Goal: Task Accomplishment & Management: Complete application form

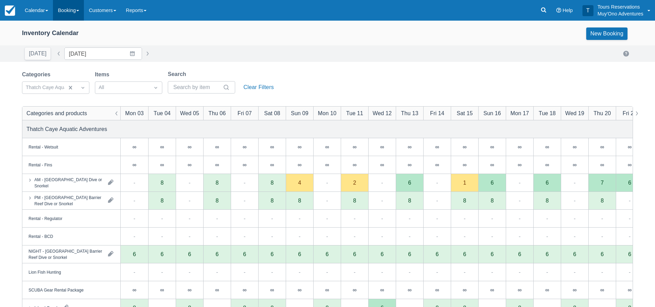
scroll to position [69, 0]
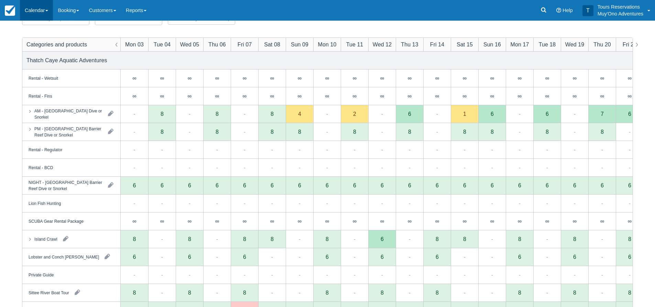
click at [39, 12] on link "Calendar" at bounding box center [36, 10] width 33 height 21
click at [36, 57] on link "Inventory" at bounding box center [47, 58] width 54 height 14
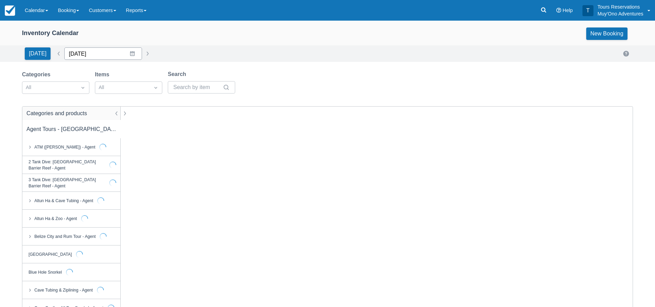
click at [93, 55] on input "[DATE]" at bounding box center [103, 53] width 78 height 12
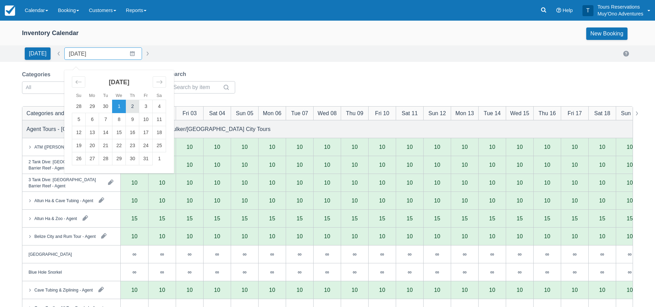
click at [131, 107] on td "2" at bounding box center [132, 106] width 13 height 13
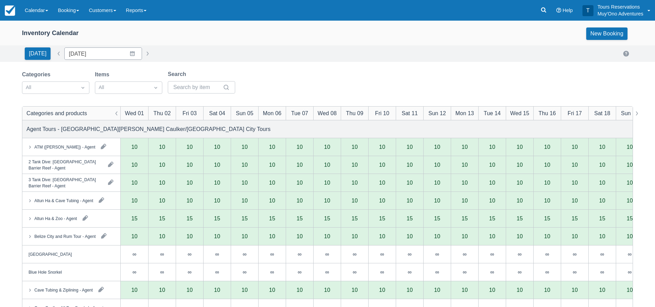
type input "10/02/25"
click at [58, 96] on div "Categories All Items All Search" at bounding box center [131, 84] width 219 height 28
click at [61, 91] on div at bounding box center [49, 87] width 47 height 9
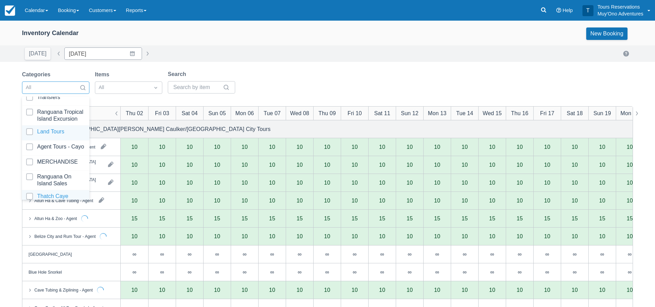
scroll to position [70, 0]
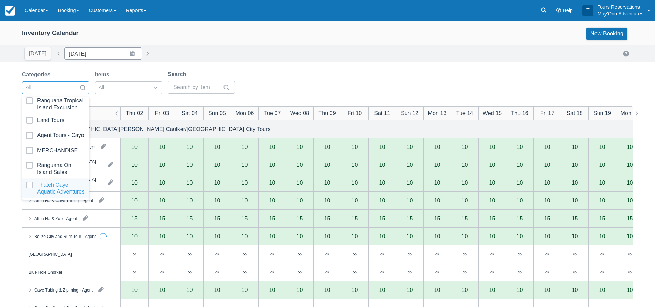
click at [60, 184] on div at bounding box center [55, 189] width 59 height 14
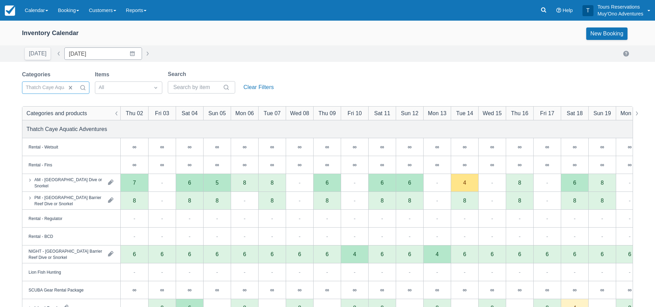
click at [306, 81] on div "Categories option Thatch Caye Aquatic Adventures, selected. Select is focused ,…" at bounding box center [327, 84] width 611 height 28
click at [73, 10] on link "Booking" at bounding box center [68, 10] width 31 height 21
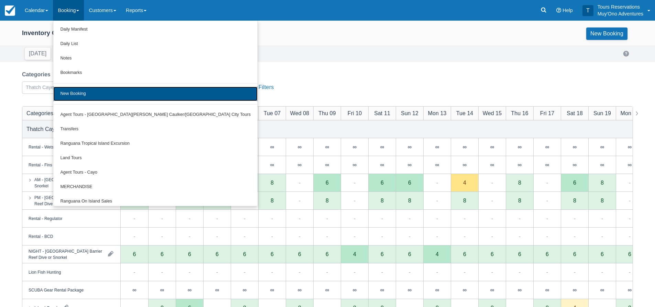
click at [90, 93] on link "New Booking" at bounding box center [155, 94] width 204 height 14
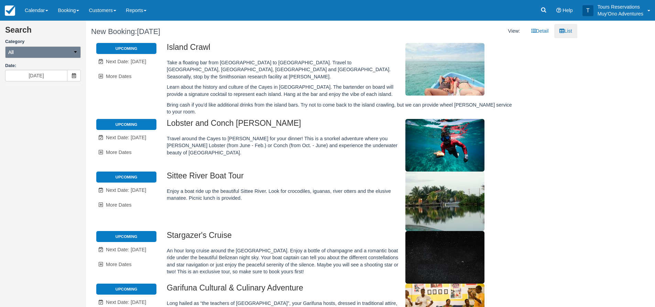
drag, startPoint x: 23, startPoint y: 54, endPoint x: 18, endPoint y: 54, distance: 4.8
click at [23, 54] on button "All" at bounding box center [43, 52] width 76 height 12
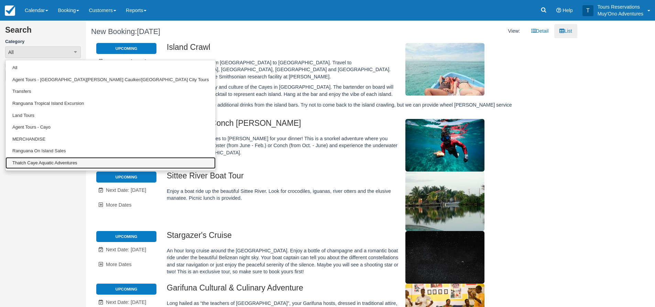
click at [39, 166] on link "Thatch Caye Aquatic Adventures" at bounding box center [111, 163] width 210 height 12
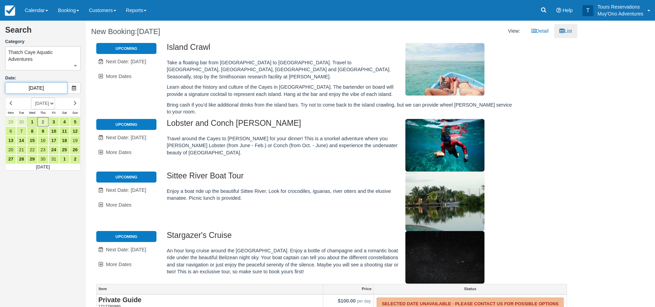
click at [37, 91] on input "[DATE]" at bounding box center [36, 88] width 62 height 12
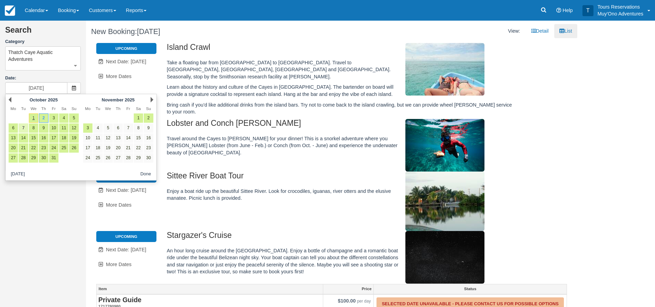
type input "10/07/25"
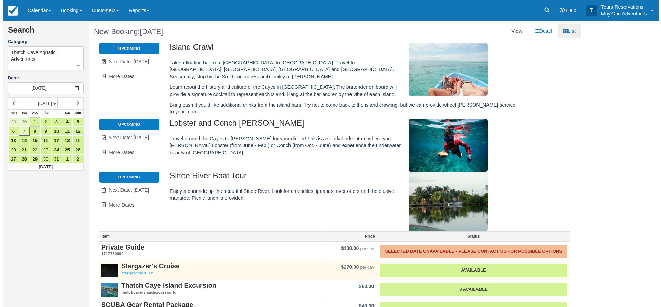
scroll to position [127, 0]
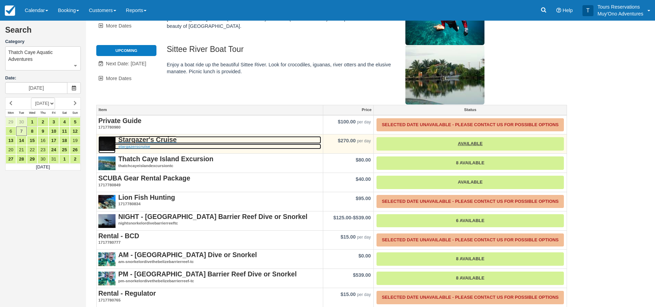
click at [142, 136] on strong "Stargazer's Cruise" at bounding box center [147, 140] width 58 height 8
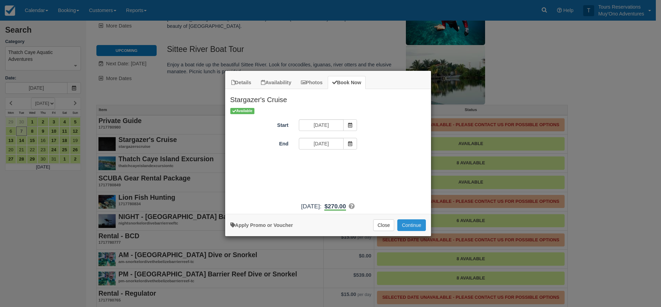
click at [412, 223] on button "Continue" at bounding box center [411, 226] width 28 height 12
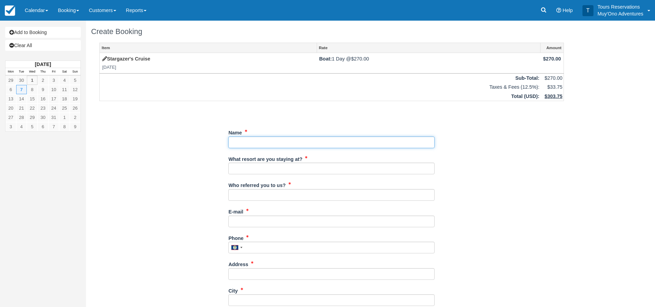
click at [270, 145] on input "Name" at bounding box center [331, 143] width 206 height 12
type input "Ashley Lueck"
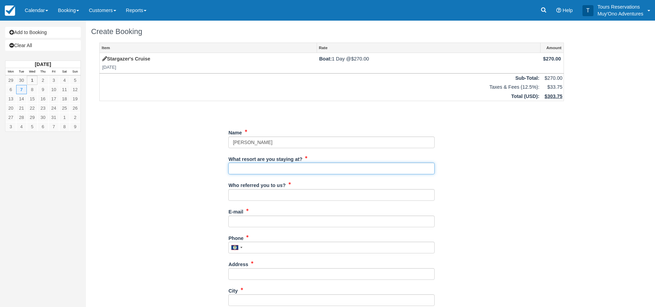
click at [259, 171] on input "What resort are you staying at?" at bounding box center [331, 169] width 206 height 12
type input "Thatch Caye"
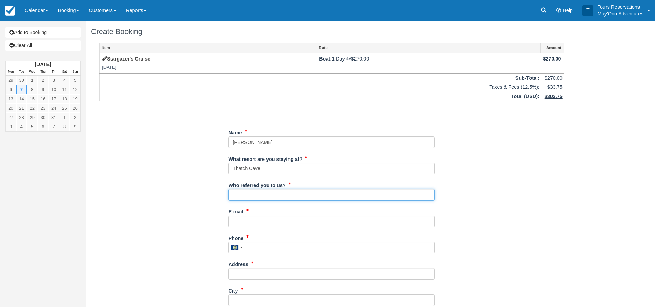
click at [259, 193] on input "Who referred you to us?" at bounding box center [331, 195] width 206 height 12
type input "an"
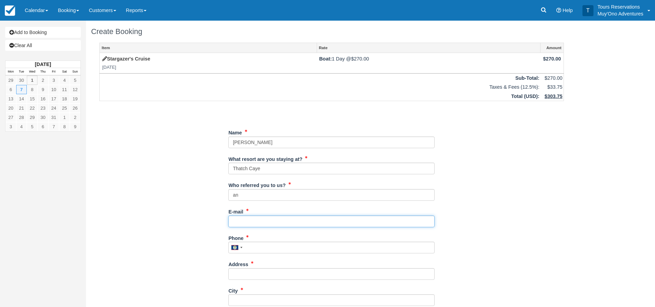
drag, startPoint x: 268, startPoint y: 217, endPoint x: 295, endPoint y: 216, distance: 27.2
click at [268, 217] on input "E-mail" at bounding box center [331, 222] width 206 height 12
click at [270, 223] on input "E-mail" at bounding box center [331, 222] width 206 height 12
paste input "Susana@waytogotours.com"
type input "Susana@waytogotours.com"
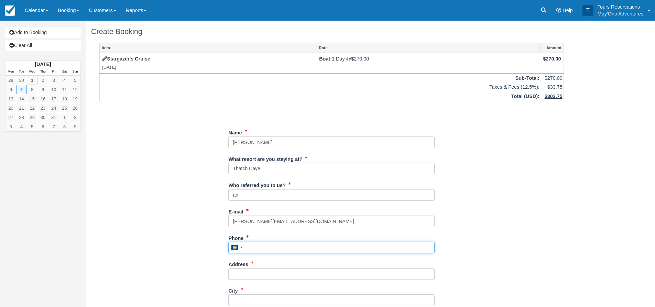
click at [253, 247] on input "Phone" at bounding box center [331, 248] width 206 height 12
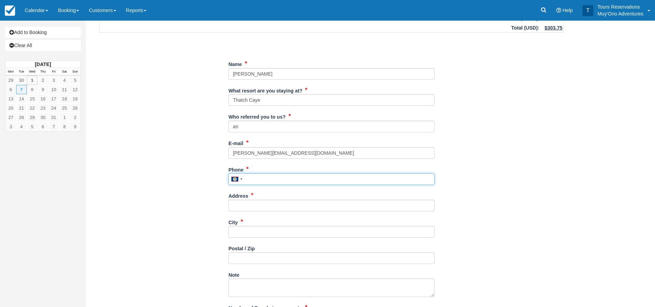
scroll to position [69, 0]
type input "--"
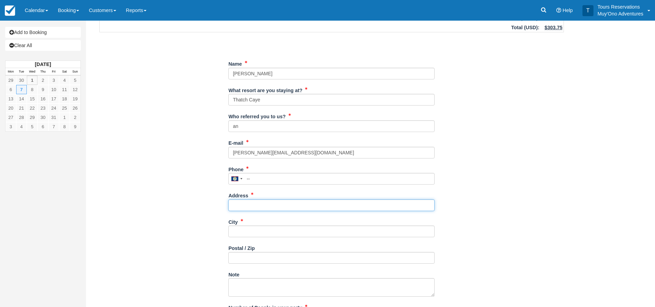
click at [265, 203] on input "Address" at bounding box center [331, 206] width 206 height 12
type input "---"
click at [249, 224] on div "City" at bounding box center [331, 226] width 206 height 21
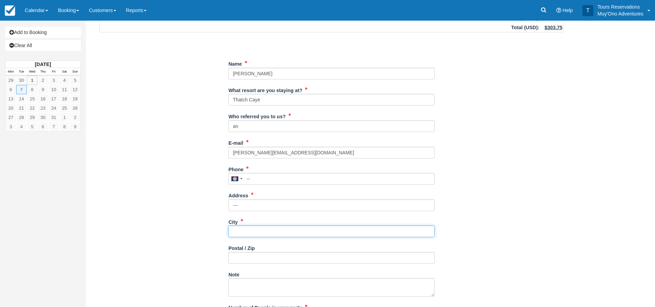
click at [250, 234] on input "City" at bounding box center [331, 232] width 206 height 12
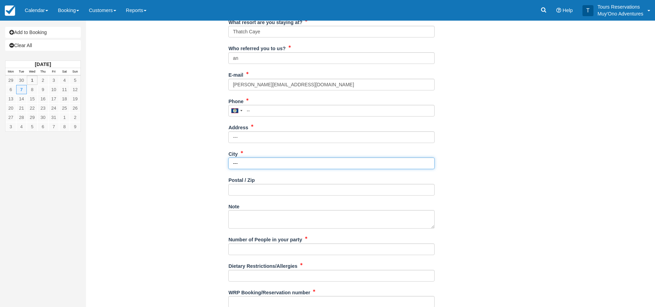
scroll to position [138, 0]
type input "---"
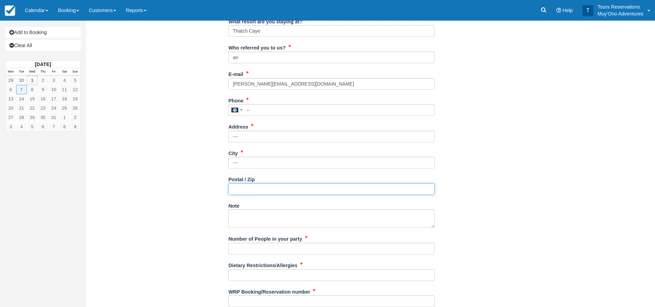
drag, startPoint x: 257, startPoint y: 194, endPoint x: 258, endPoint y: 188, distance: 5.9
click at [257, 193] on input "Postal / Zip" at bounding box center [331, 189] width 206 height 12
type input "---"
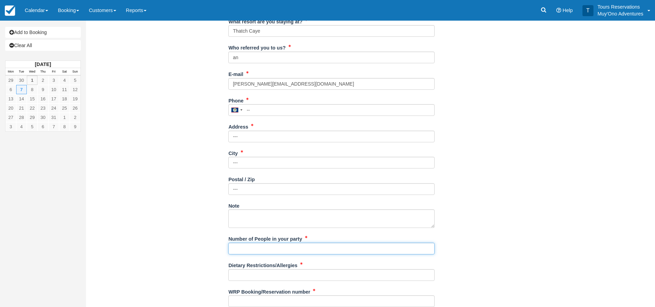
click at [245, 251] on input "Number of People in your party" at bounding box center [331, 249] width 206 height 12
type input "2"
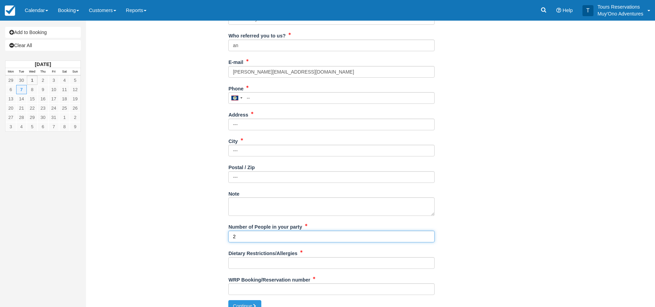
scroll to position [160, 0]
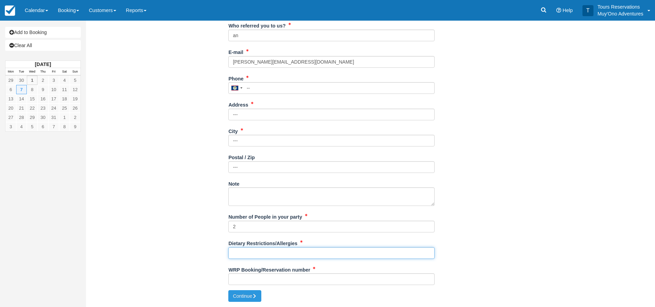
drag, startPoint x: 250, startPoint y: 258, endPoint x: 451, endPoint y: 253, distance: 201.0
click at [250, 258] on input "Dietary Restrictions/Allergies" at bounding box center [331, 253] width 206 height 12
type input "n/a"
click at [270, 283] on input "WRP Booking/Reservation number" at bounding box center [331, 280] width 206 height 12
click at [270, 280] on input "WRP Booking/Reservation number" at bounding box center [331, 280] width 206 height 12
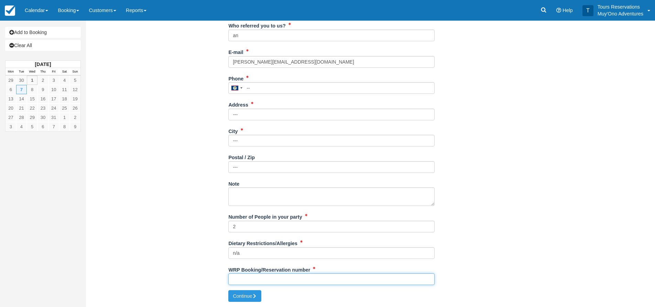
paste input "45415264"
type input "45415264"
click at [242, 303] on div "Create Booking Item Rate Amount Stargazer's Cruise Tue Oct 7, 2025 Boat: 1 Day …" at bounding box center [332, 84] width 492 height 446
click at [246, 289] on div "WRP Booking/Reservation number 45415264" at bounding box center [331, 277] width 206 height 26
click at [252, 291] on button "Continue" at bounding box center [244, 296] width 33 height 12
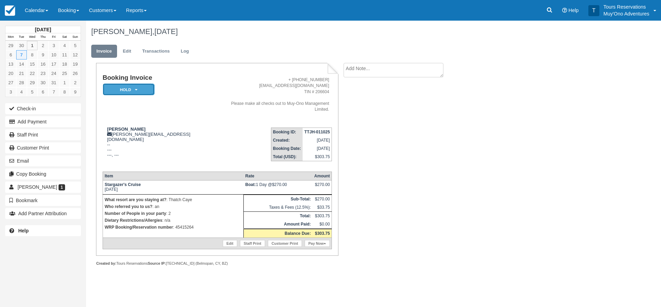
click at [118, 93] on em "HOLD" at bounding box center [129, 90] width 52 height 12
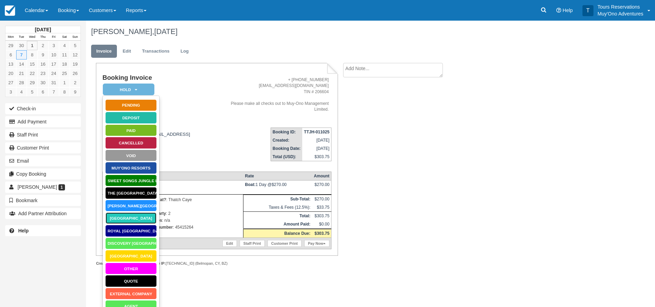
click at [132, 220] on link "[GEOGRAPHIC_DATA]" at bounding box center [131, 218] width 52 height 12
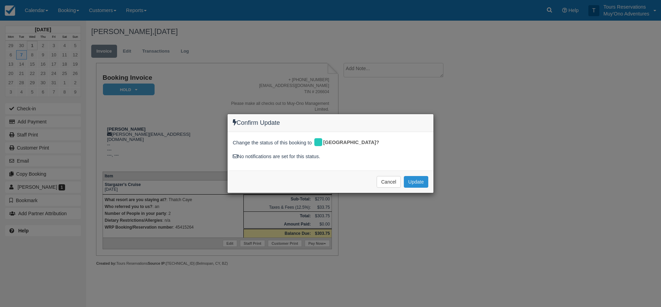
click at [415, 181] on button "Update" at bounding box center [416, 182] width 24 height 12
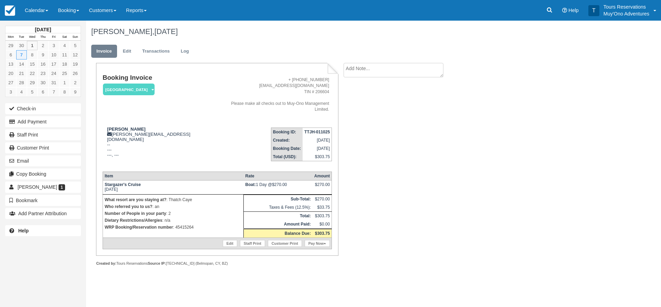
click at [374, 69] on textarea at bounding box center [393, 70] width 100 height 14
paste textarea "45415264"
type textarea "45415264"
click at [355, 110] on icon "button" at bounding box center [352, 109] width 8 height 5
drag, startPoint x: 303, startPoint y: 127, endPoint x: 328, endPoint y: 126, distance: 24.5
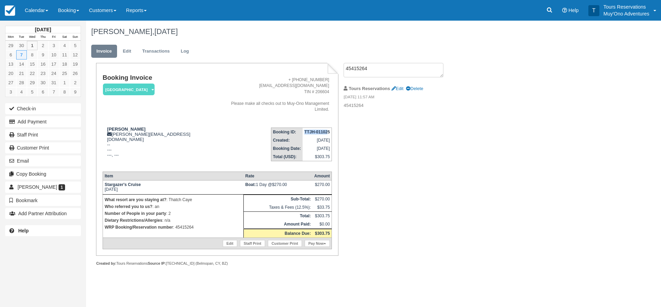
click at [328, 128] on td "TTJH-011025" at bounding box center [316, 132] width 29 height 9
click at [328, 130] on strong "TTJH-011025" at bounding box center [316, 132] width 25 height 5
click at [325, 130] on strong "TTJH-011025" at bounding box center [316, 132] width 25 height 5
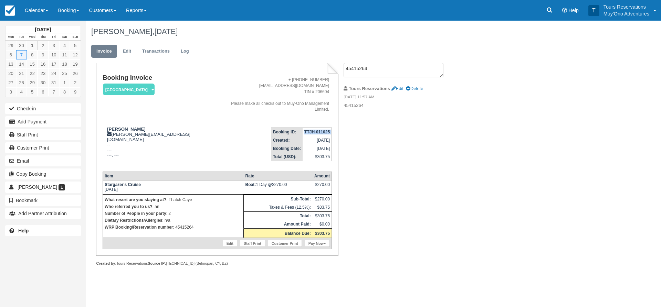
copy tbody "TTJH-011025"
click at [121, 46] on link "Edit" at bounding box center [127, 51] width 19 height 13
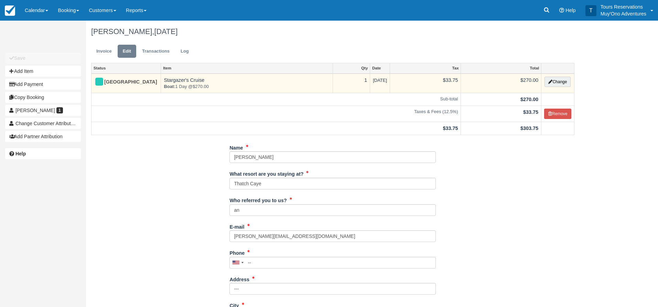
click at [566, 75] on td "Change" at bounding box center [558, 84] width 33 height 20
click at [559, 83] on button "Change" at bounding box center [558, 82] width 26 height 10
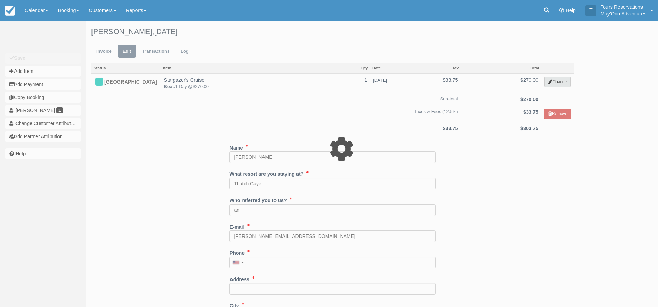
select select "64"
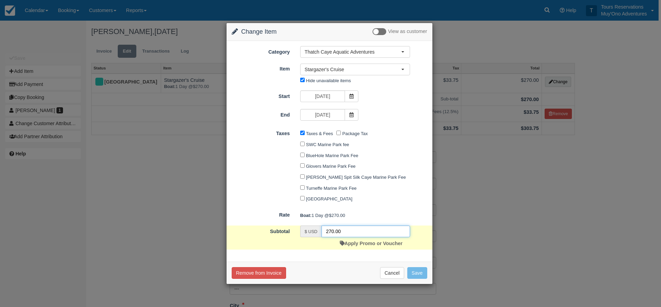
drag, startPoint x: 245, startPoint y: 240, endPoint x: 224, endPoint y: 245, distance: 21.2
click at [224, 245] on div "Change Item Add Item View as customer Category Thatch Caye Aquatic Adventures A…" at bounding box center [330, 153] width 661 height 307
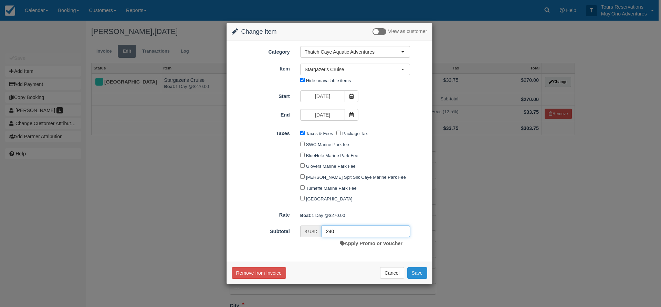
type input "240"
click at [422, 269] on button "Save" at bounding box center [417, 273] width 20 height 12
checkbox input "false"
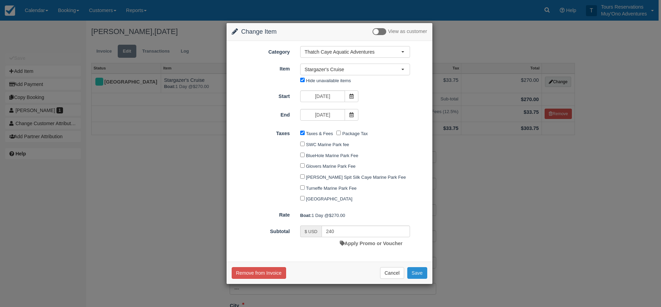
checkbox input "false"
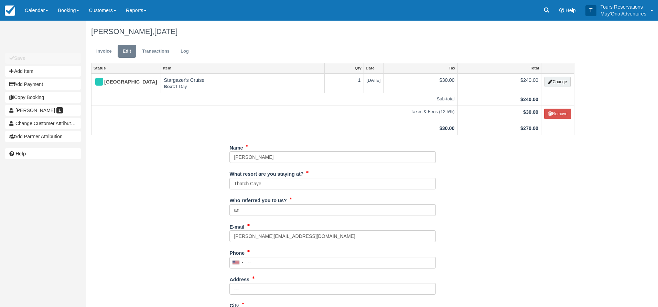
click at [105, 59] on ul "Invoice Edit Transactions Log" at bounding box center [332, 53] width 483 height 21
click at [105, 53] on link "Invoice" at bounding box center [104, 51] width 26 height 13
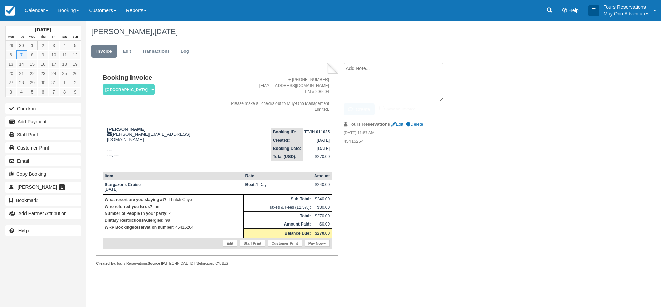
click at [419, 71] on textarea at bounding box center [393, 82] width 100 height 39
type textarea "adjusted to old rate"
click at [356, 111] on button "Create" at bounding box center [358, 110] width 31 height 12
click at [552, 10] on icon at bounding box center [549, 10] width 7 height 7
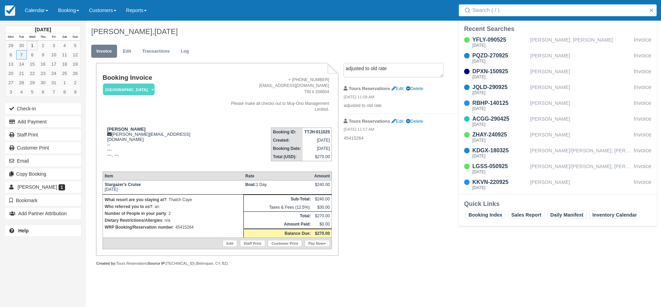
click at [517, 14] on input "Search" at bounding box center [558, 10] width 173 height 12
type input "[PERSON_NAME]"
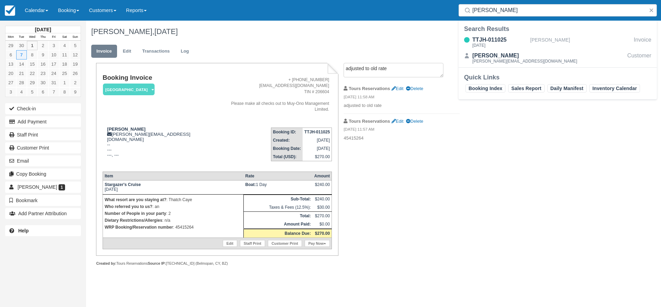
click at [411, 26] on div "[PERSON_NAME], [DATE]" at bounding box center [333, 32] width 495 height 22
click at [489, 53] on div "[PERSON_NAME]" at bounding box center [524, 56] width 105 height 8
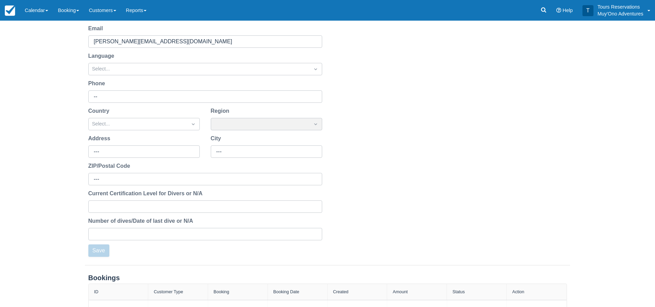
scroll to position [144, 0]
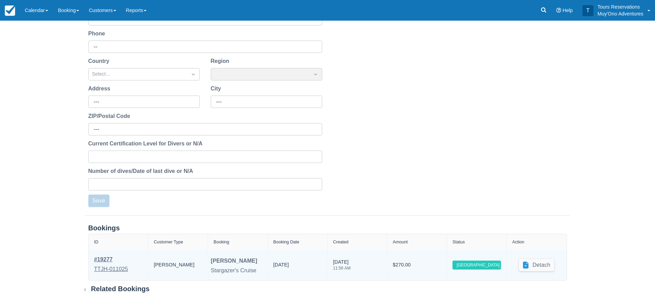
click at [100, 270] on div "TTJH-011025" at bounding box center [111, 269] width 34 height 8
